Goal: Navigation & Orientation: Find specific page/section

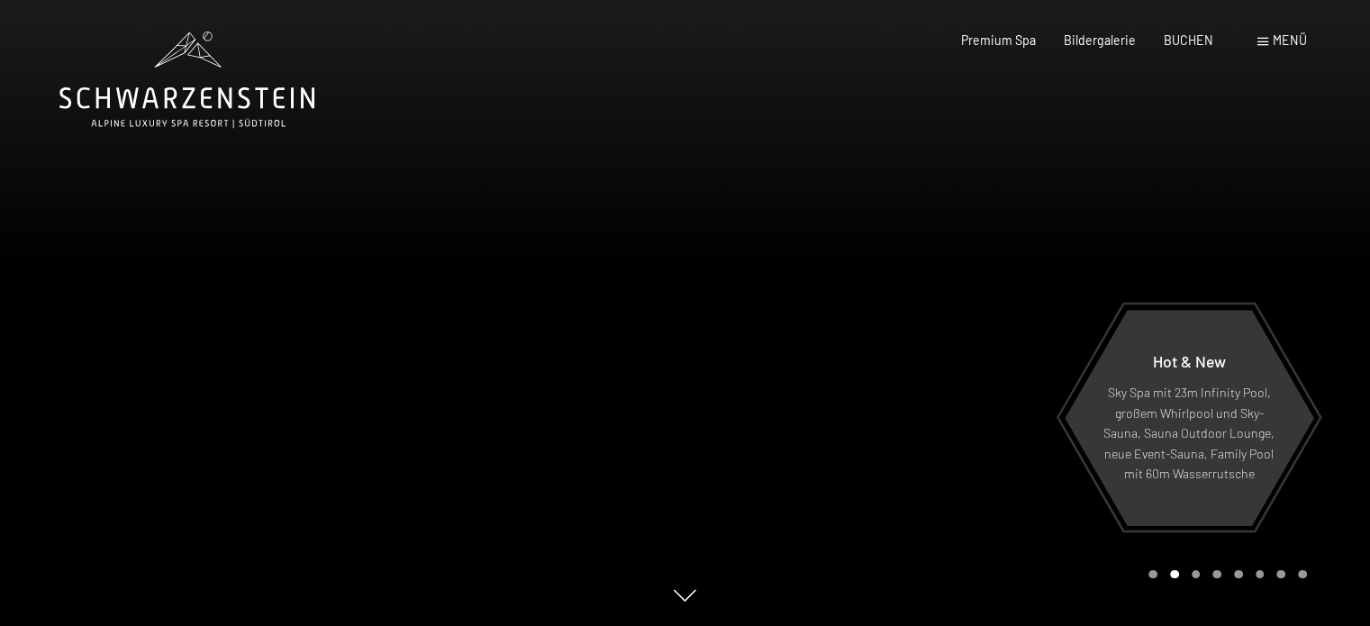
click at [1265, 39] on span at bounding box center [1262, 42] width 11 height 8
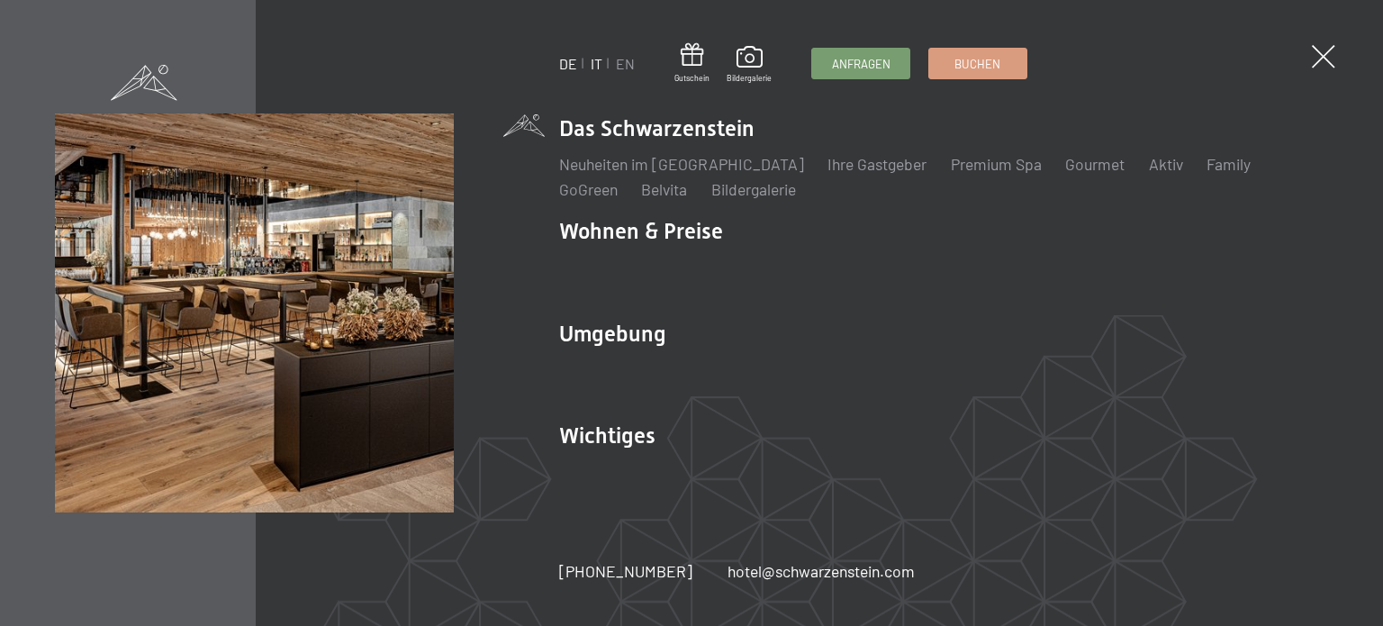
click at [600, 61] on link "IT" at bounding box center [597, 63] width 12 height 17
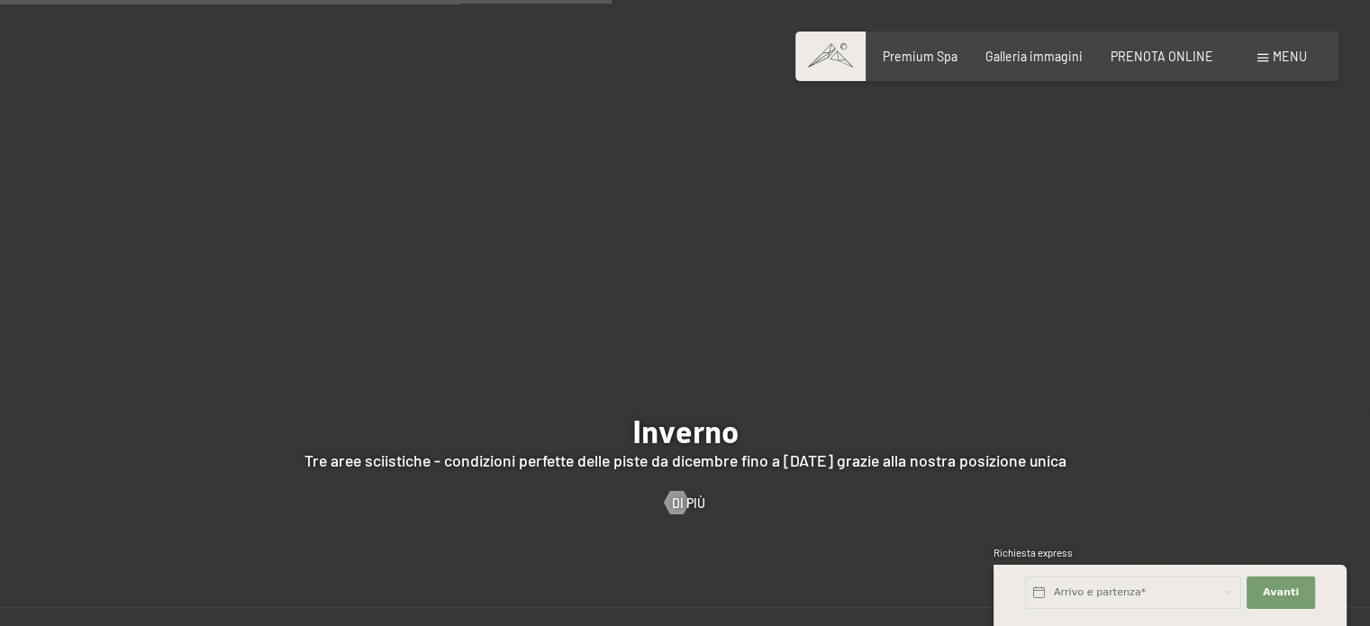
scroll to position [3693, 0]
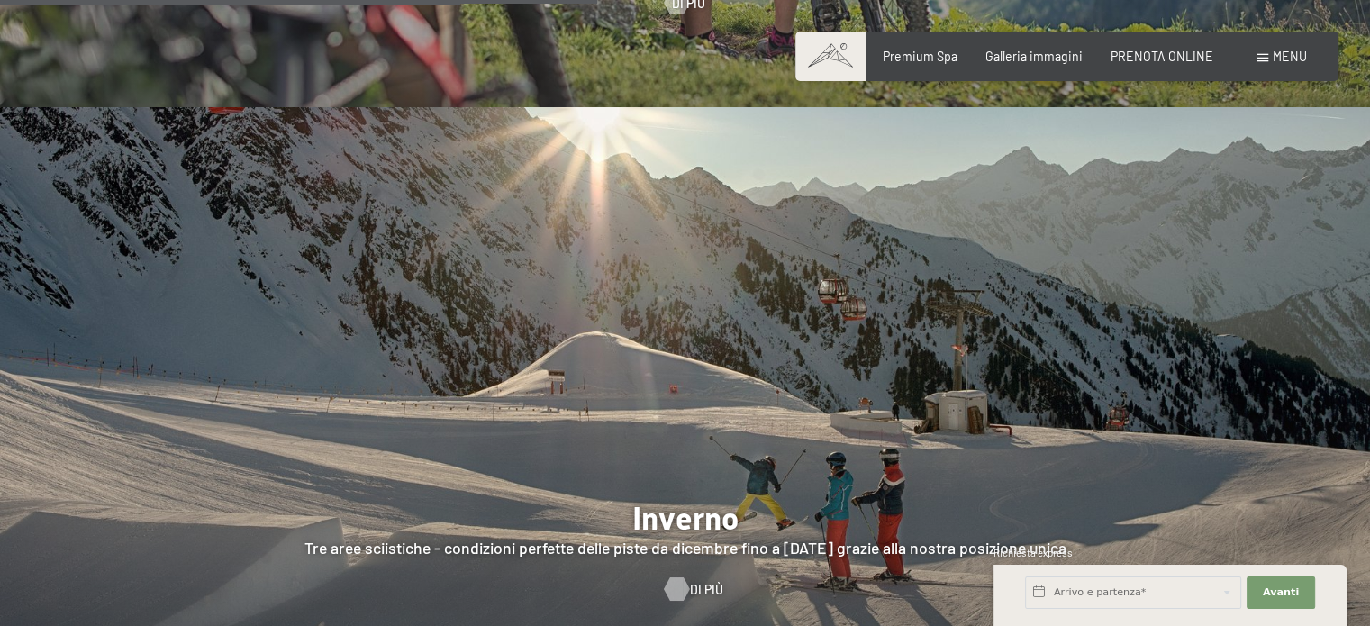
click at [671, 578] on div at bounding box center [676, 589] width 14 height 23
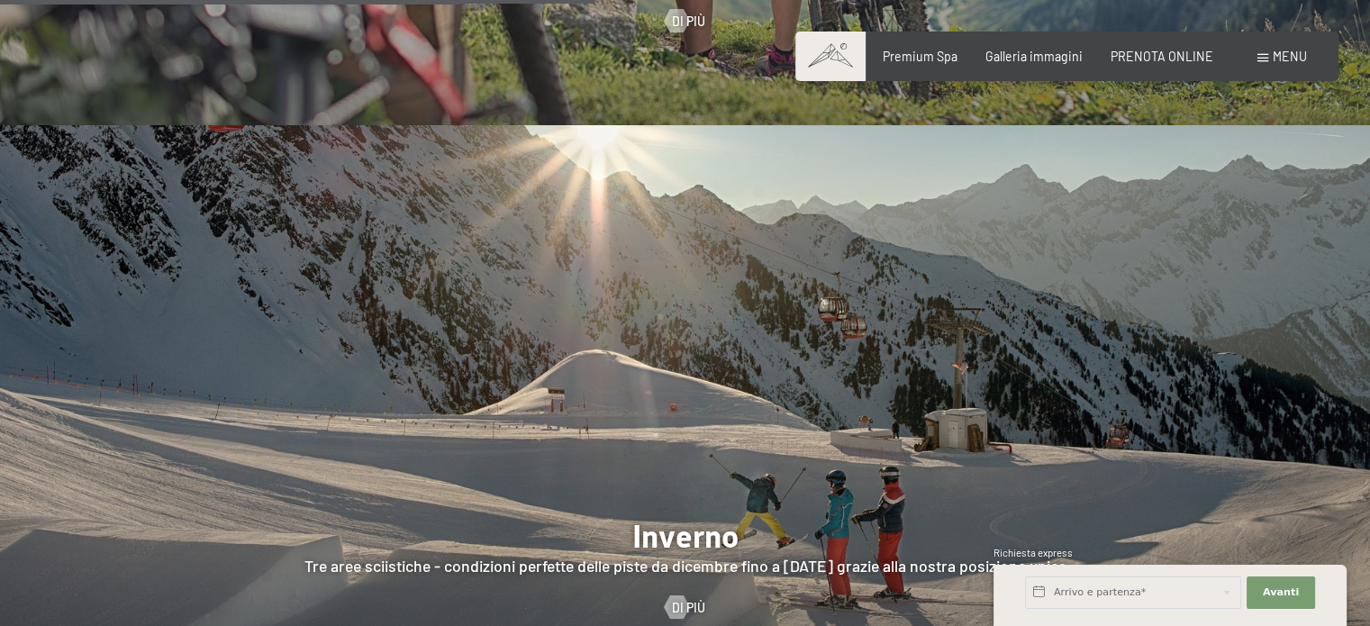
click at [1264, 53] on div "Menu" at bounding box center [1282, 57] width 50 height 18
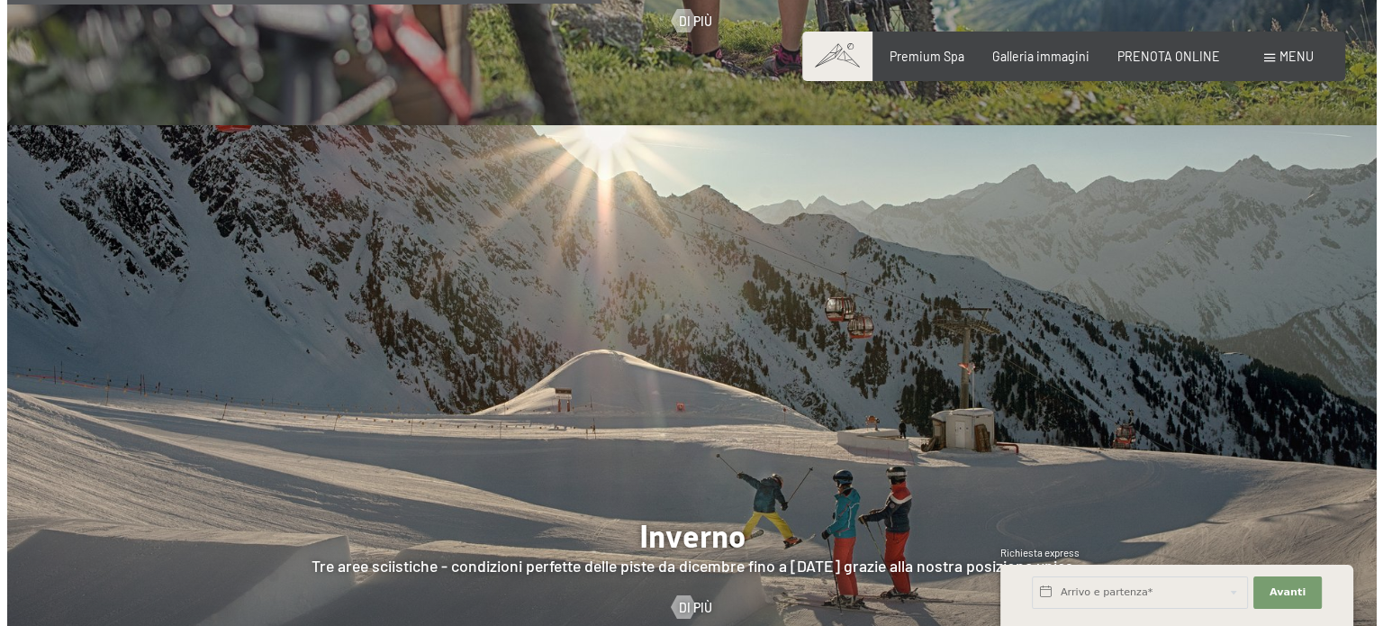
scroll to position [3693, 0]
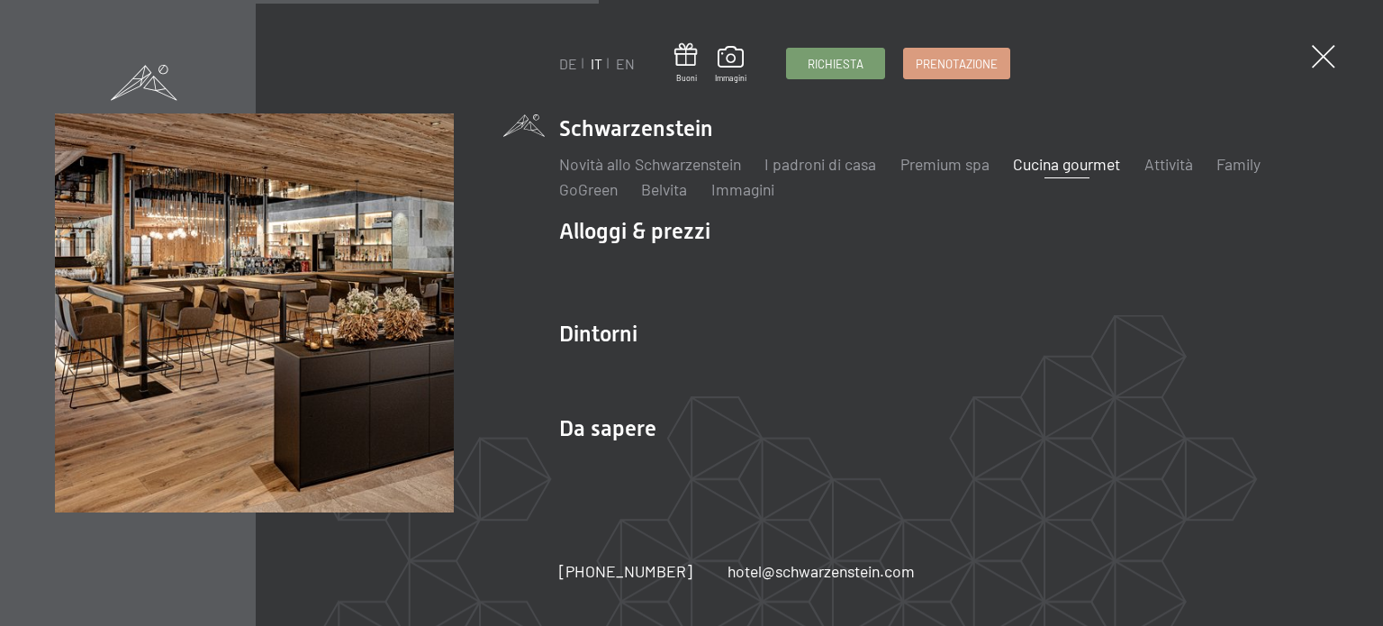
click at [1117, 166] on link "Cucina gourmet" at bounding box center [1066, 164] width 107 height 20
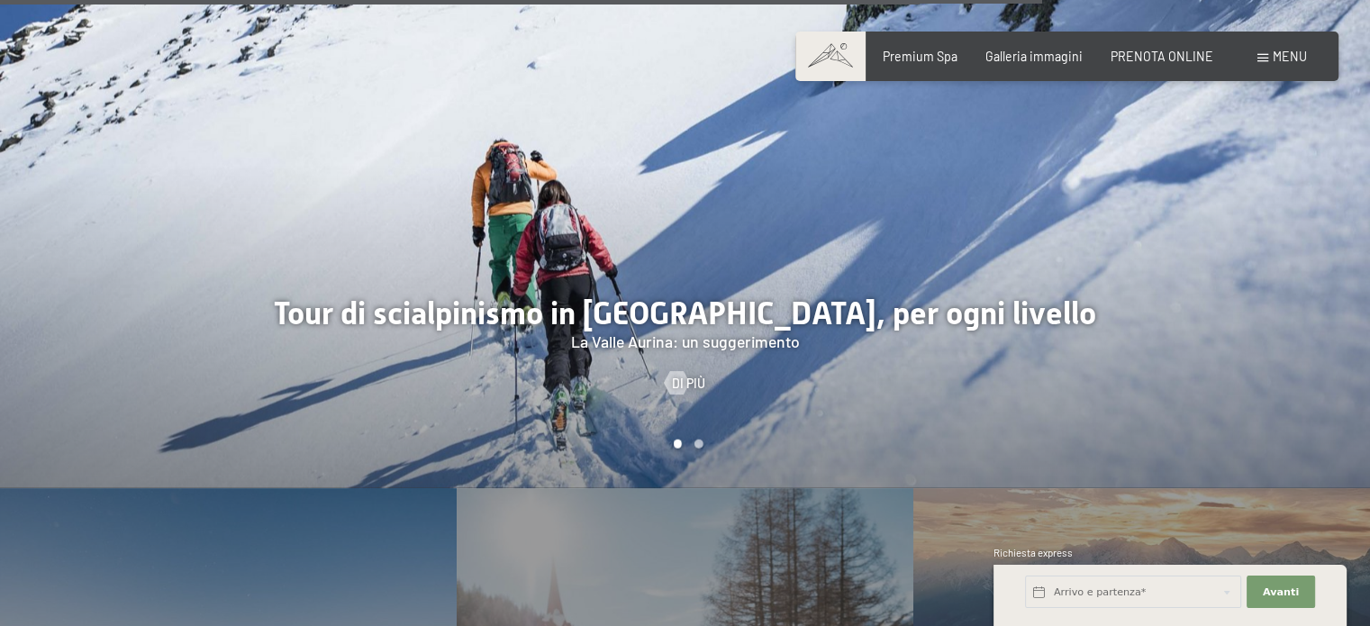
scroll to position [4954, 0]
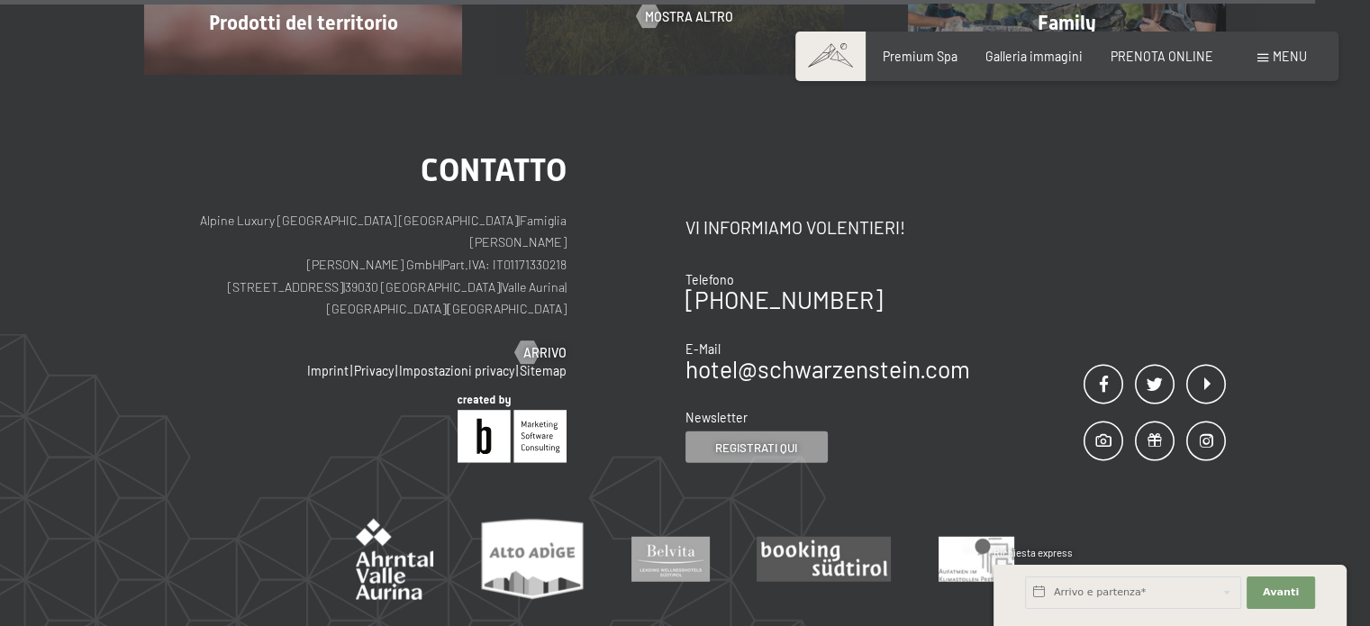
scroll to position [4682, 0]
